Goal: Task Accomplishment & Management: Use online tool/utility

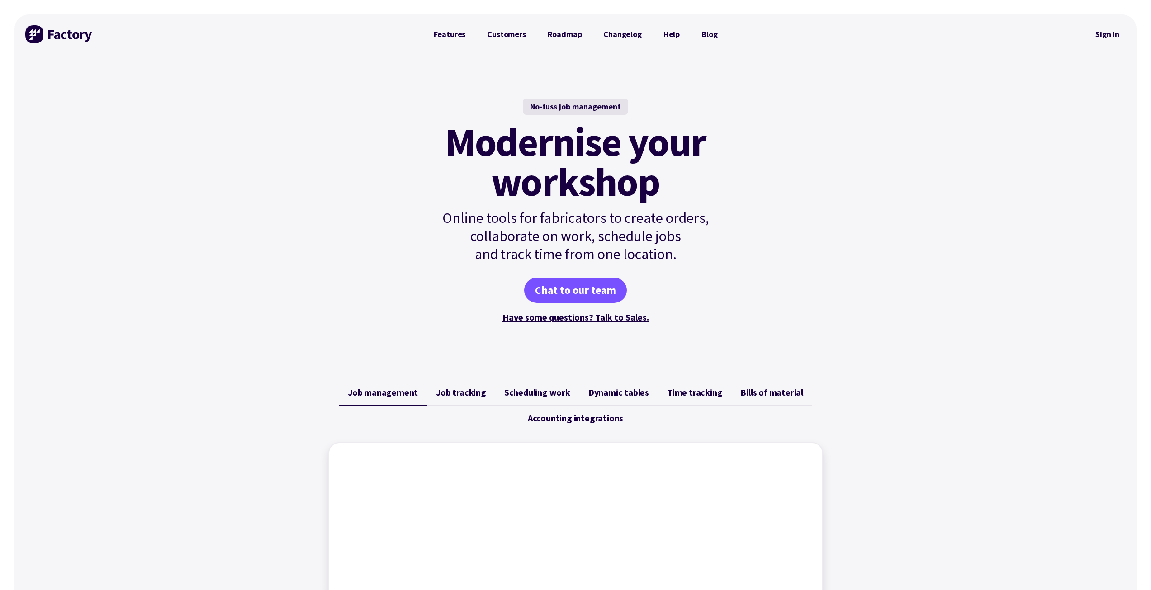
click at [1108, 38] on link "Sign in" at bounding box center [1107, 34] width 37 height 21
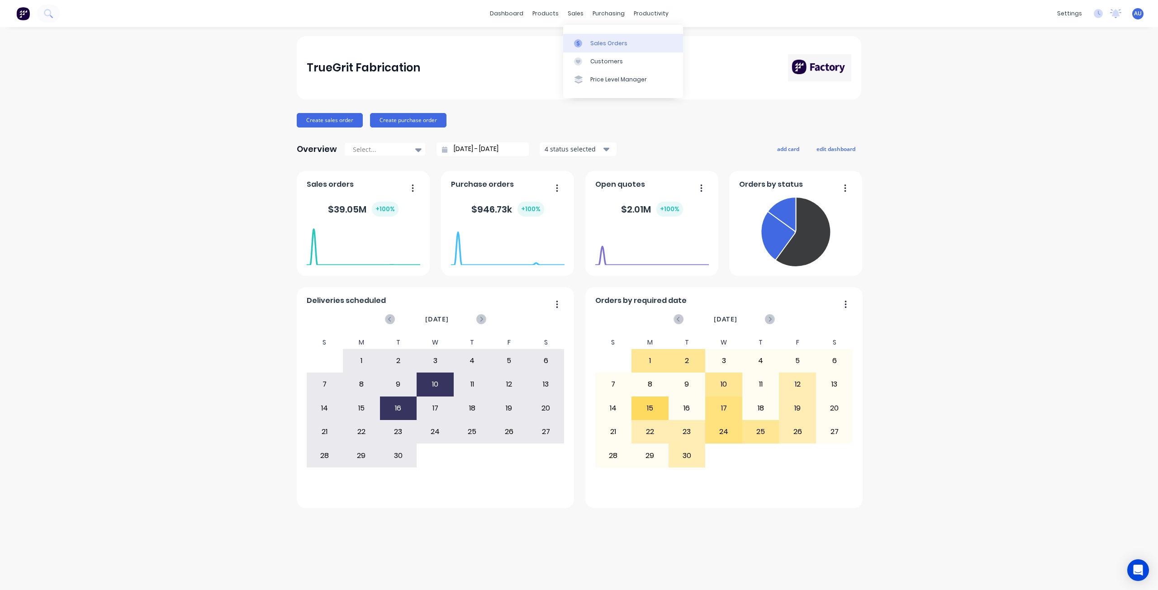
click at [594, 40] on div "Sales Orders" at bounding box center [608, 43] width 37 height 8
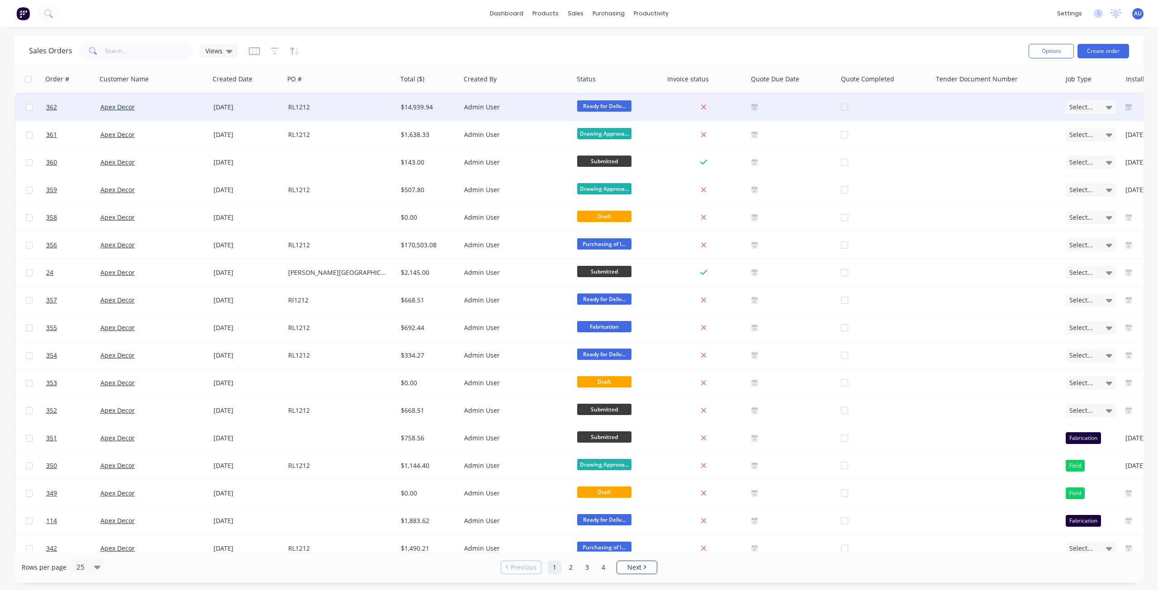
click at [431, 106] on div "$14,939.94" at bounding box center [427, 107] width 53 height 9
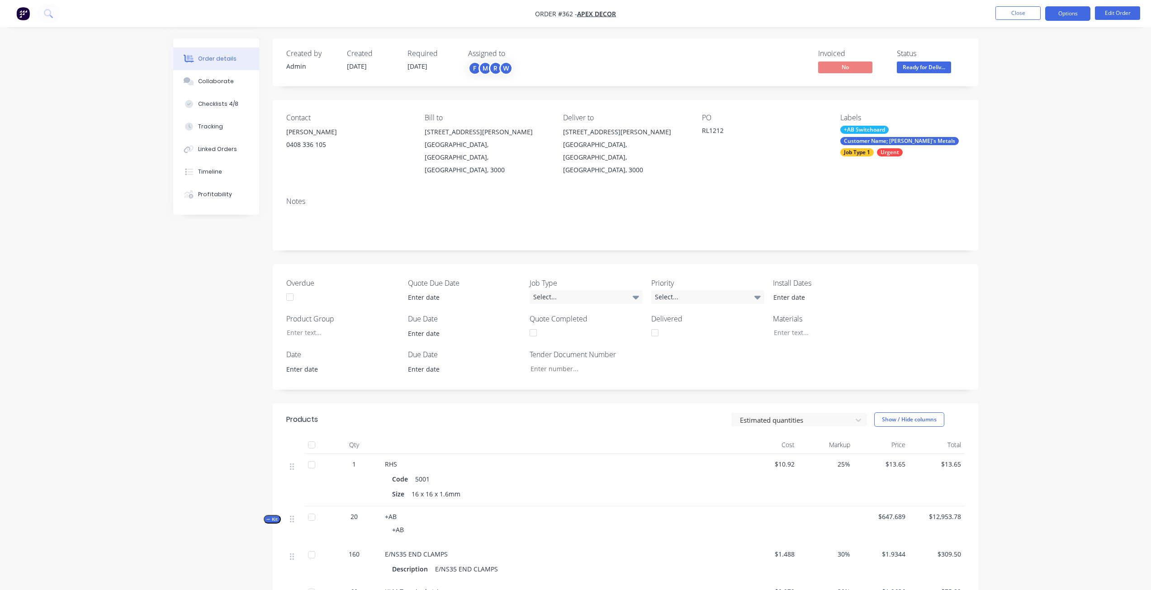
click at [1059, 19] on button "Options" at bounding box center [1067, 13] width 45 height 14
click at [1030, 114] on div "Work Order" at bounding box center [1040, 109] width 83 height 13
click at [1040, 89] on div "Without pricing" at bounding box center [1040, 91] width 83 height 13
